Goal: Information Seeking & Learning: Learn about a topic

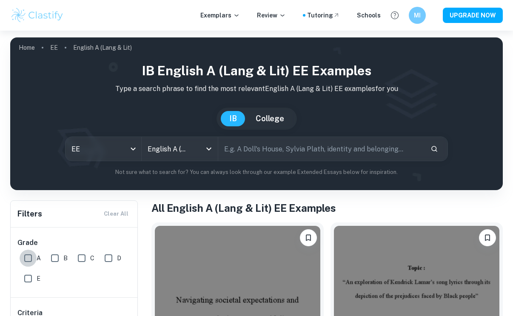
click at [27, 259] on input "A" at bounding box center [28, 258] width 17 height 17
checkbox input "true"
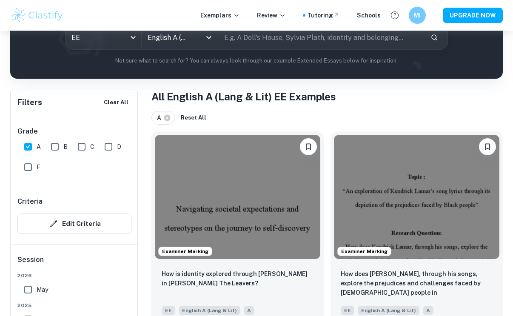
scroll to position [112, 0]
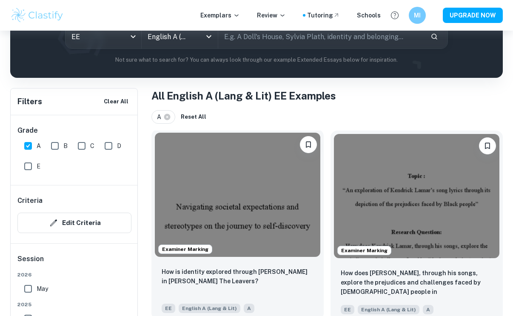
click at [242, 195] on img at bounding box center [237, 195] width 165 height 124
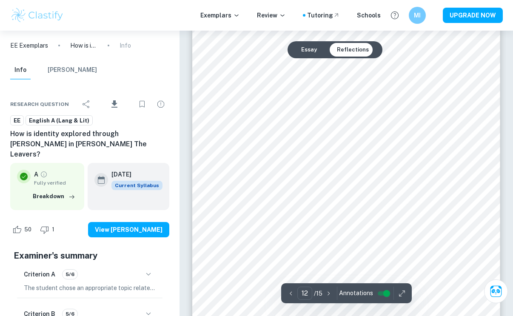
scroll to position [5006, 0]
type input "12"
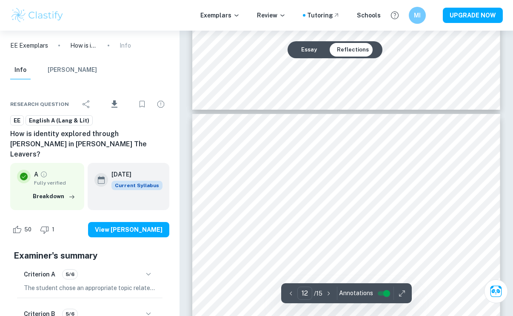
scroll to position [4907, 0]
